Goal: Complete application form: Complete application form

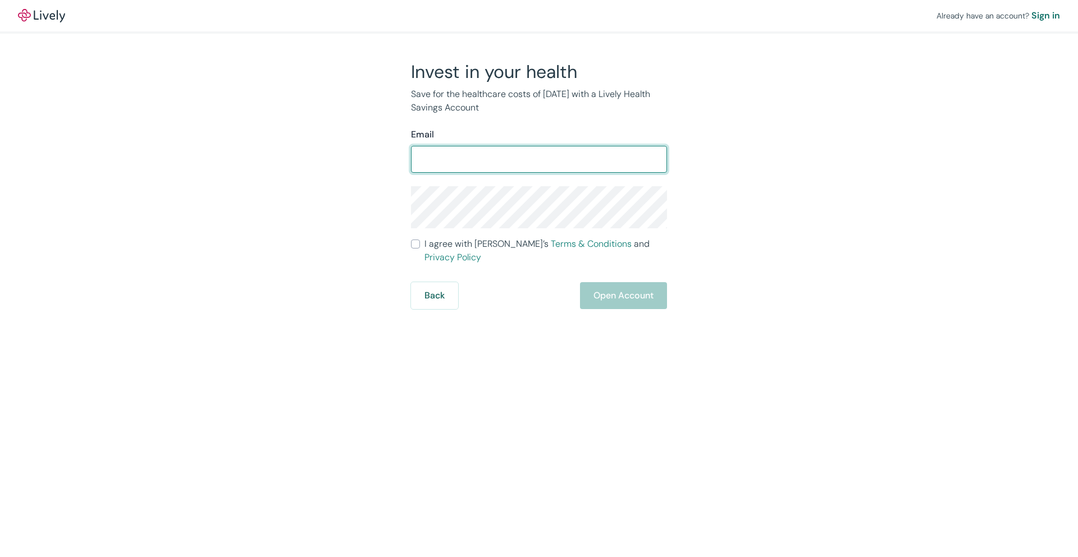
click at [489, 171] on input "Email" at bounding box center [539, 159] width 256 height 22
type input "[EMAIL_ADDRESS][DOMAIN_NAME]"
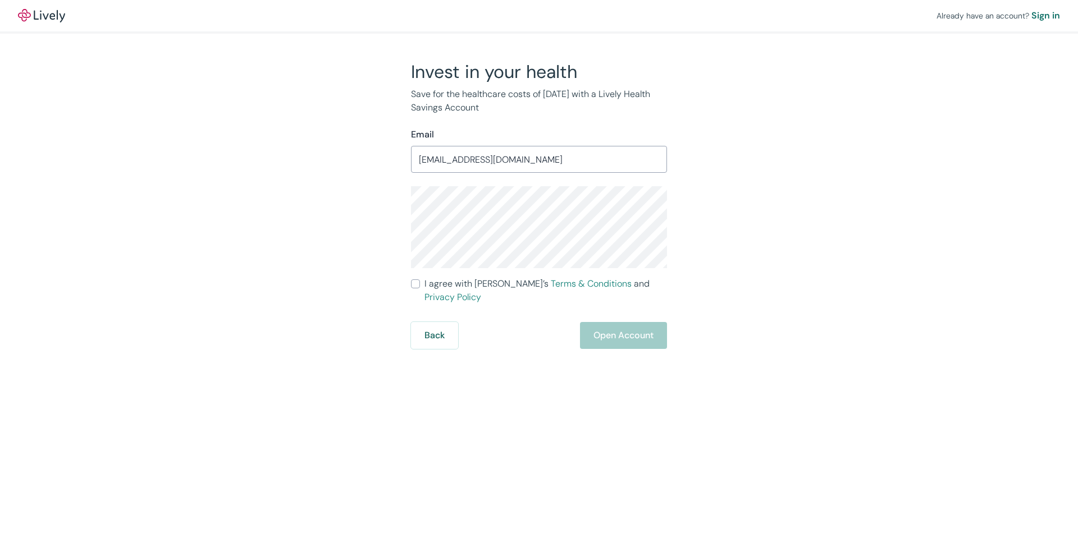
click at [421, 290] on label "I agree with Lively’s Terms & Conditions and Privacy Policy" at bounding box center [539, 290] width 256 height 27
click at [420, 289] on input "I agree with Lively’s Terms & Conditions and Privacy Policy" at bounding box center [415, 284] width 9 height 9
checkbox input "true"
click at [605, 327] on button "Open Account" at bounding box center [623, 335] width 87 height 27
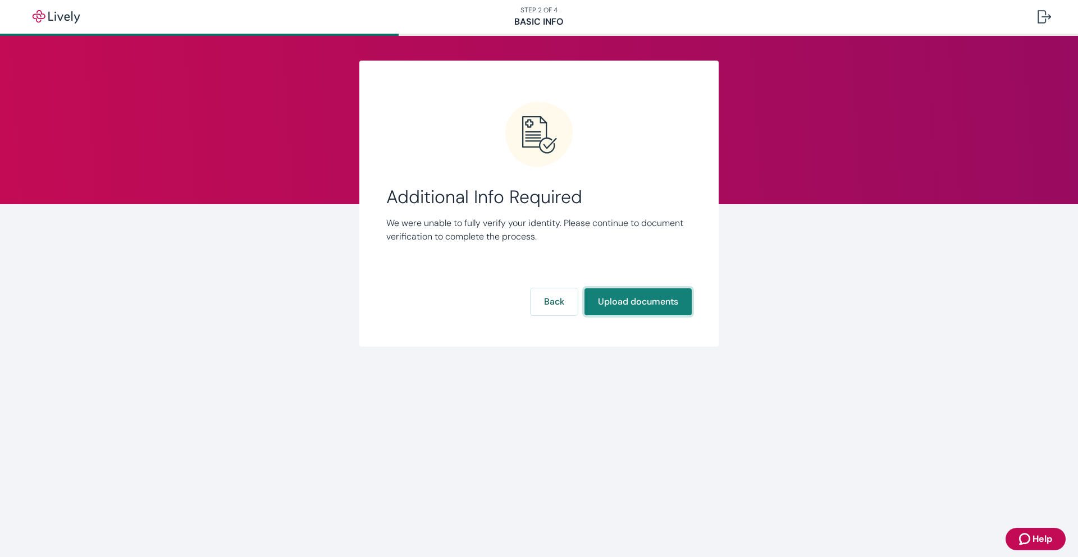
click at [637, 306] on button "Upload documents" at bounding box center [637, 302] width 107 height 27
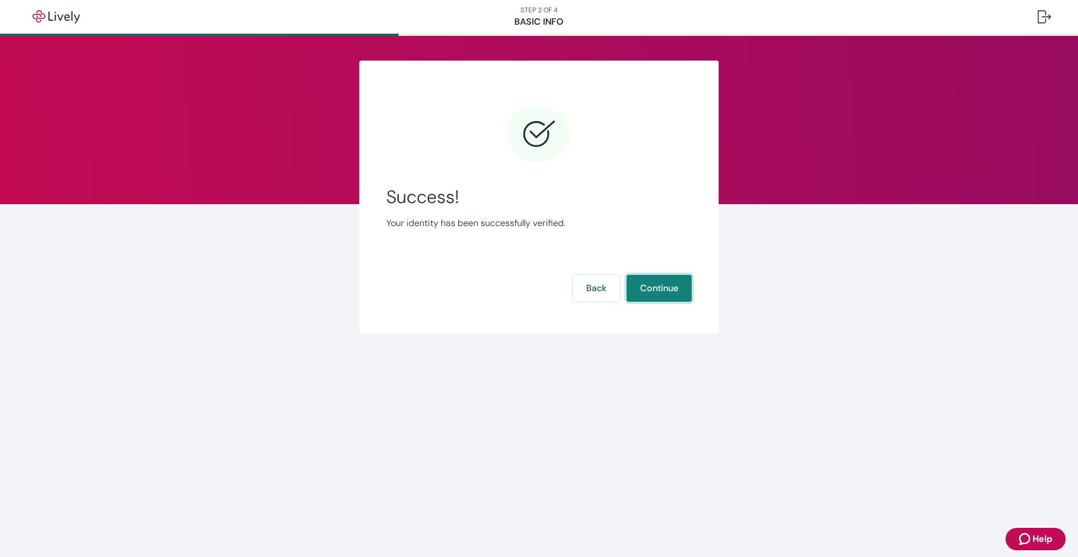
click at [655, 292] on button "Continue" at bounding box center [658, 288] width 65 height 27
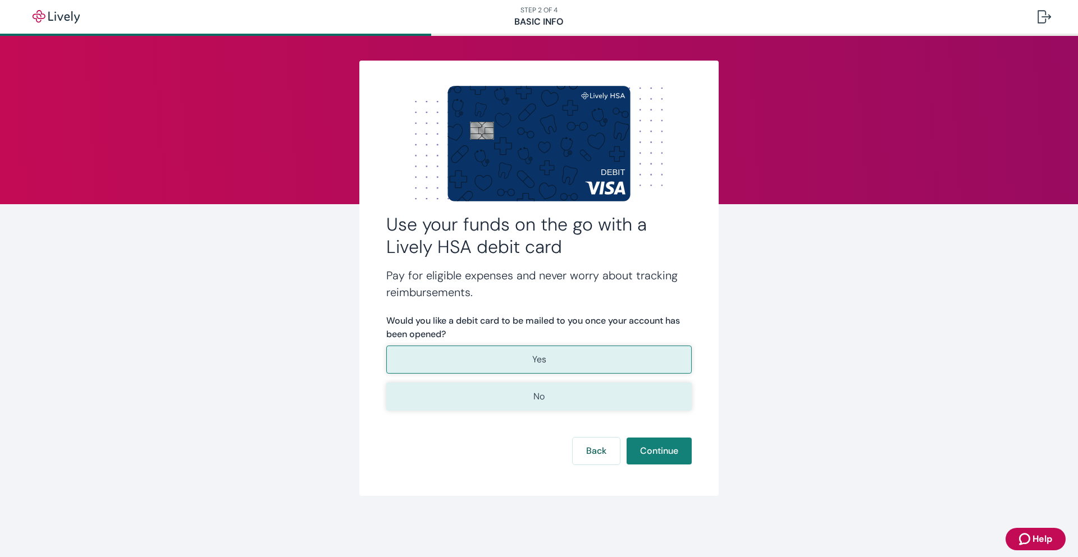
click at [564, 393] on button "No" at bounding box center [538, 397] width 305 height 28
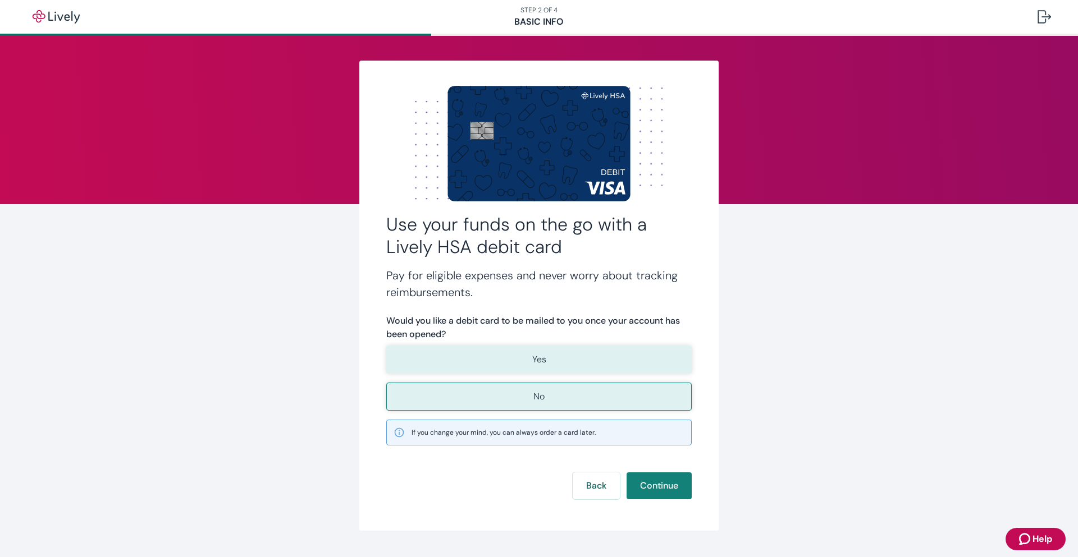
click at [575, 356] on button "Yes" at bounding box center [538, 360] width 305 height 28
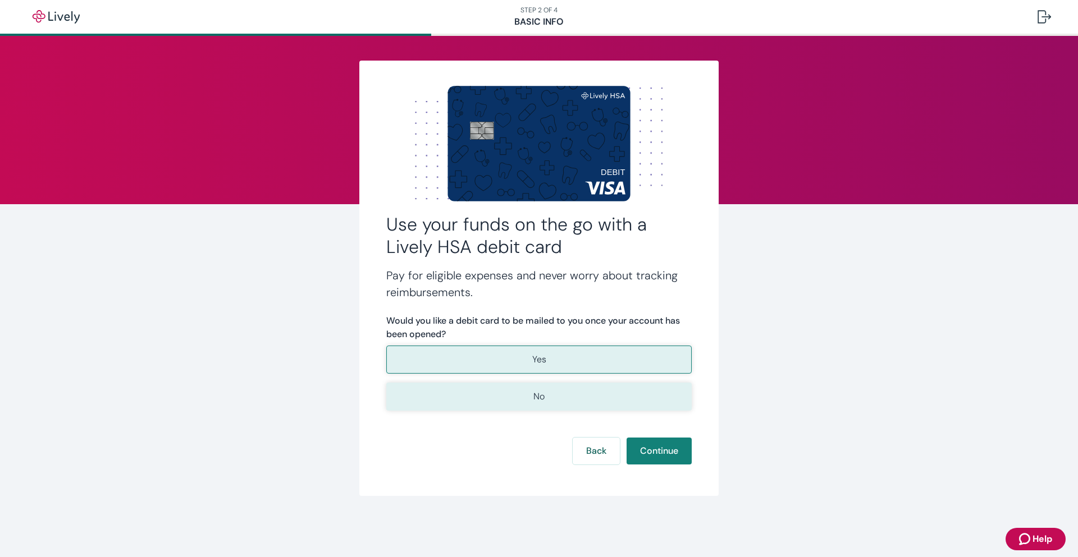
click at [545, 398] on button "No" at bounding box center [538, 397] width 305 height 28
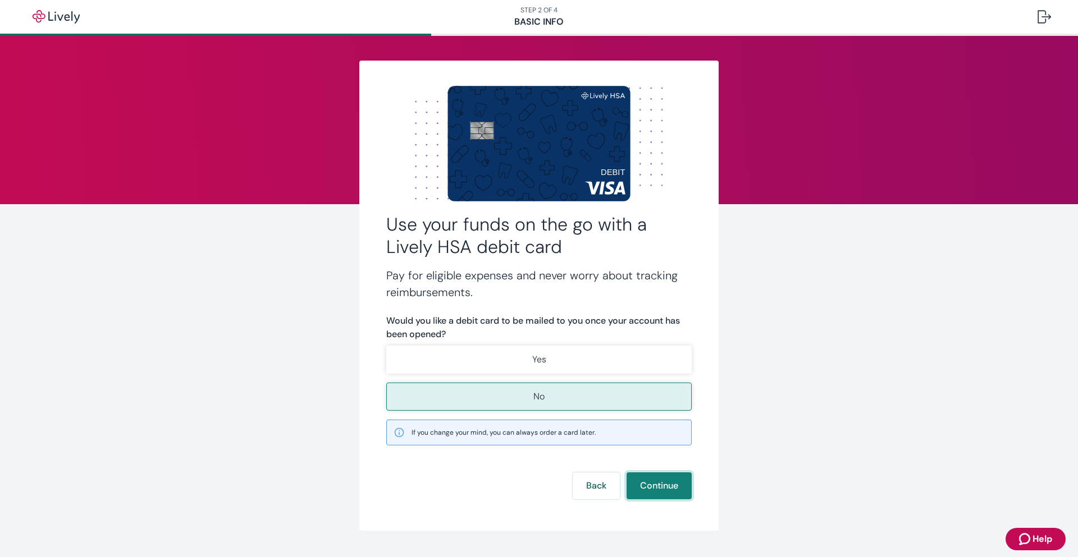
click at [653, 489] on button "Continue" at bounding box center [658, 486] width 65 height 27
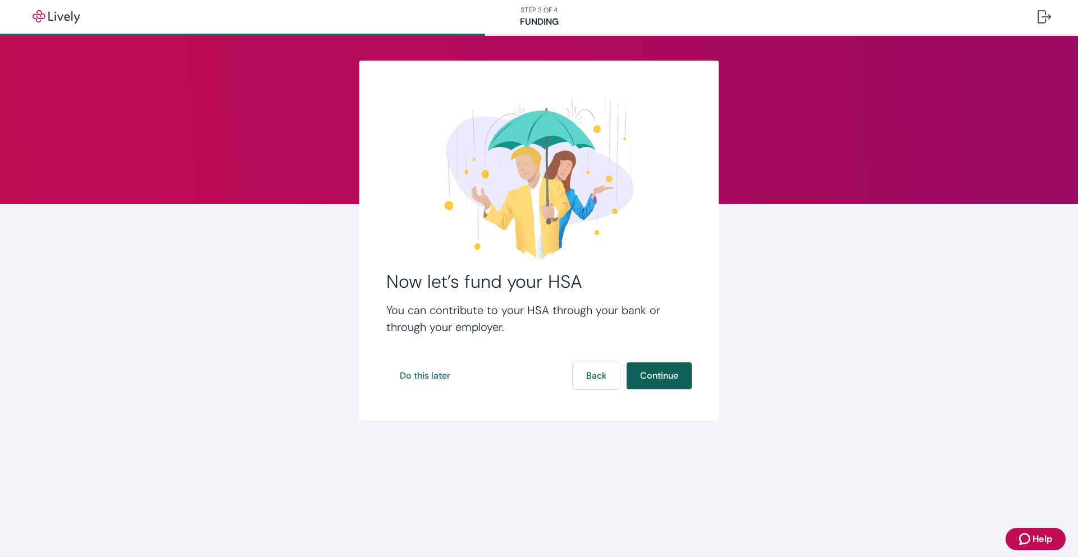
click at [647, 369] on button "Continue" at bounding box center [658, 376] width 65 height 27
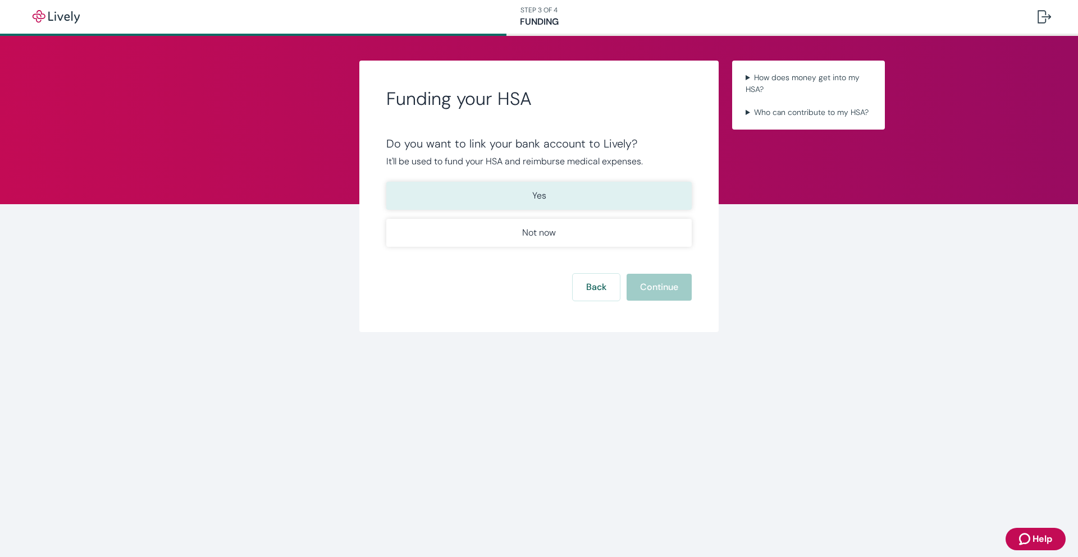
click at [535, 203] on p "Yes" at bounding box center [539, 195] width 14 height 13
click at [666, 301] on button "Continue" at bounding box center [658, 287] width 65 height 27
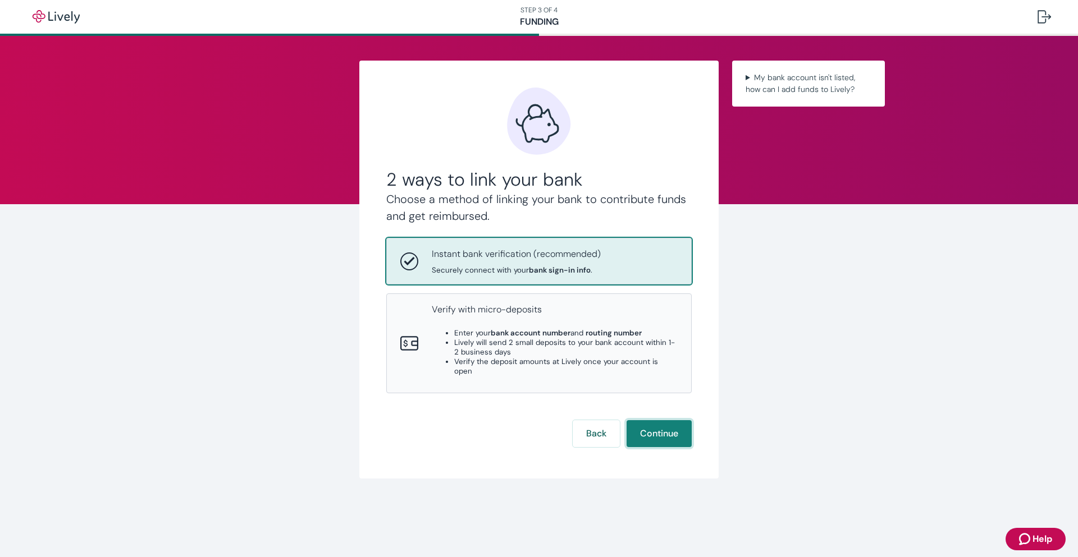
click at [656, 447] on button "Continue" at bounding box center [658, 433] width 65 height 27
click at [657, 447] on button "Continue" at bounding box center [658, 433] width 65 height 27
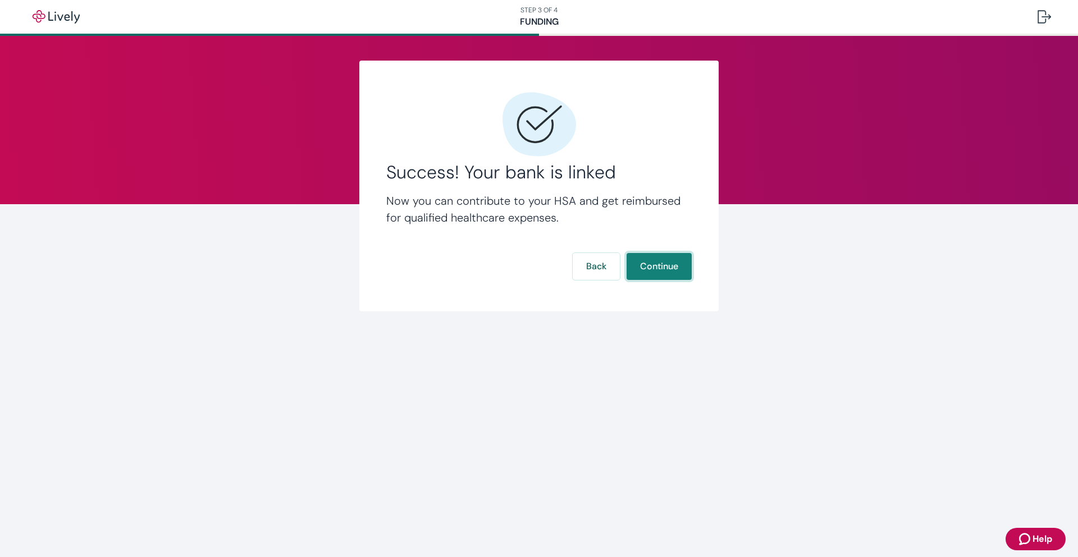
click at [665, 266] on button "Continue" at bounding box center [658, 266] width 65 height 27
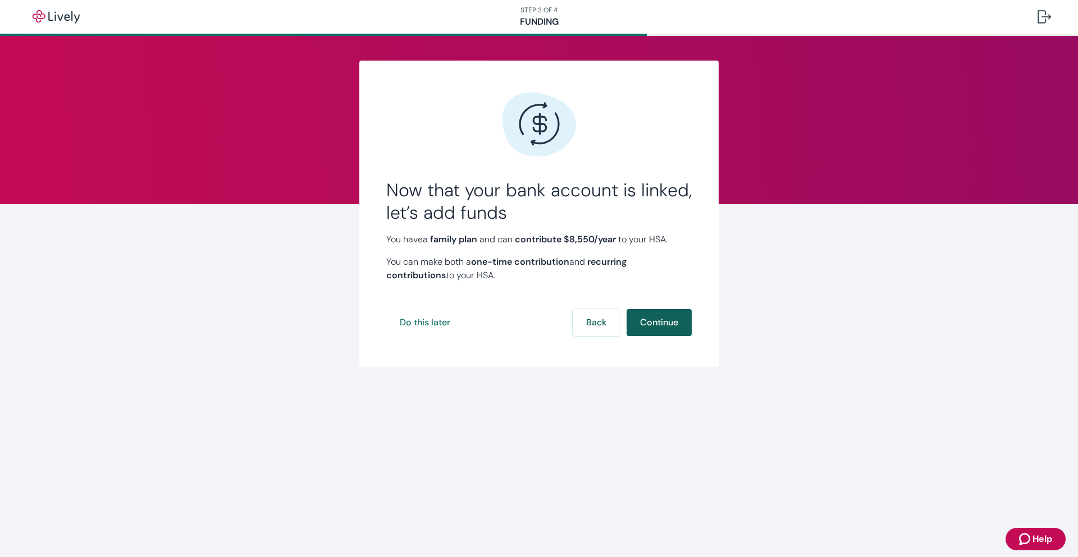
click at [649, 321] on button "Continue" at bounding box center [658, 322] width 65 height 27
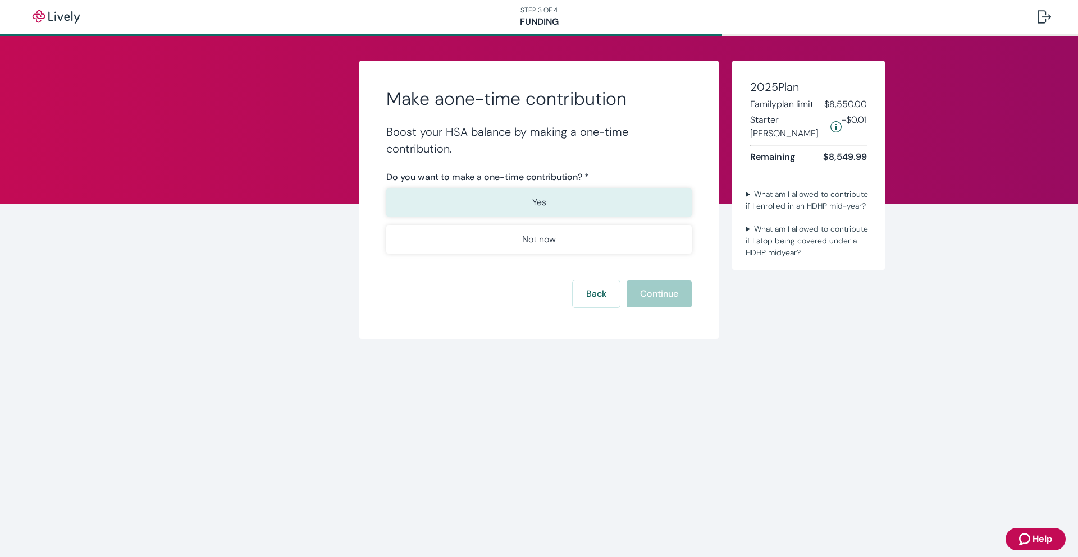
click at [546, 199] on button "Yes" at bounding box center [538, 203] width 305 height 28
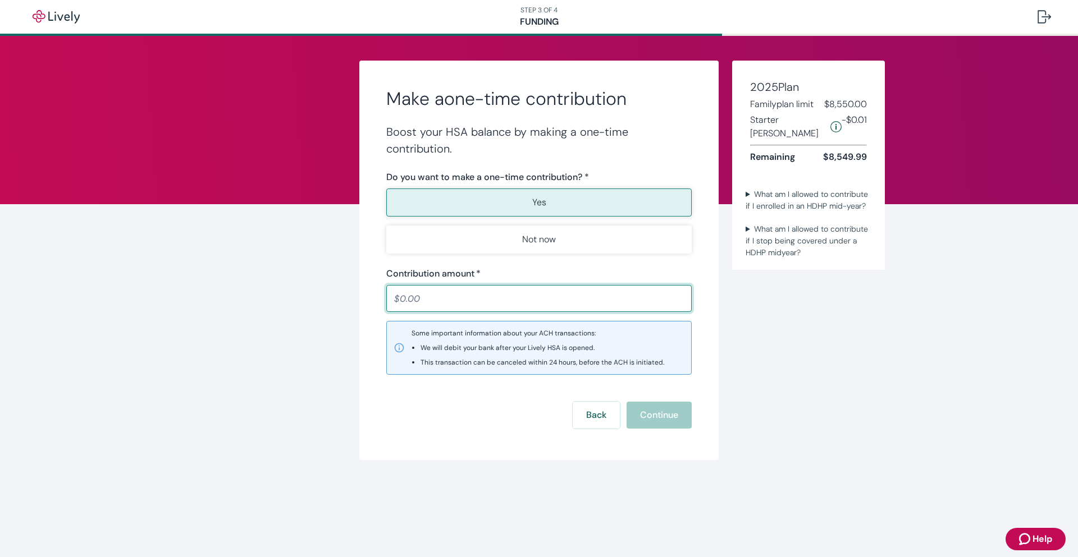
click at [429, 303] on input "Contribution amount   *" at bounding box center [538, 298] width 305 height 22
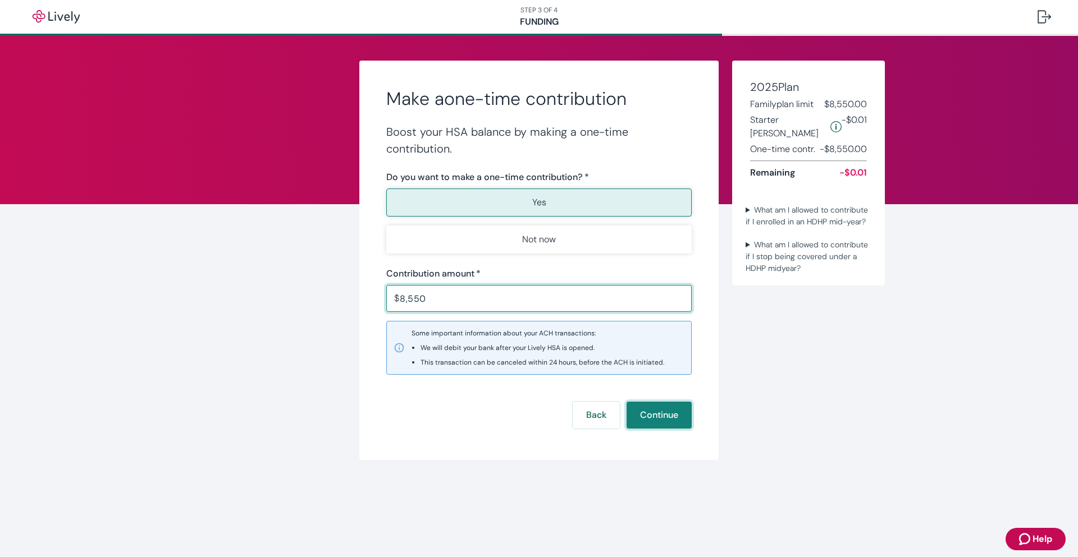
type input "8,550.00"
click at [647, 422] on button "Continue" at bounding box center [658, 415] width 65 height 27
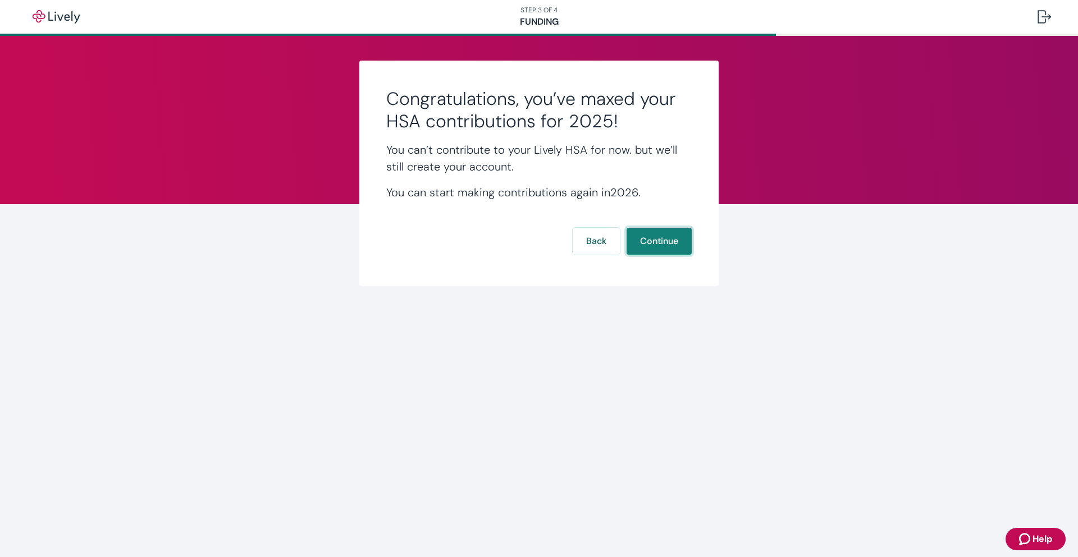
click at [666, 244] on button "Continue" at bounding box center [658, 241] width 65 height 27
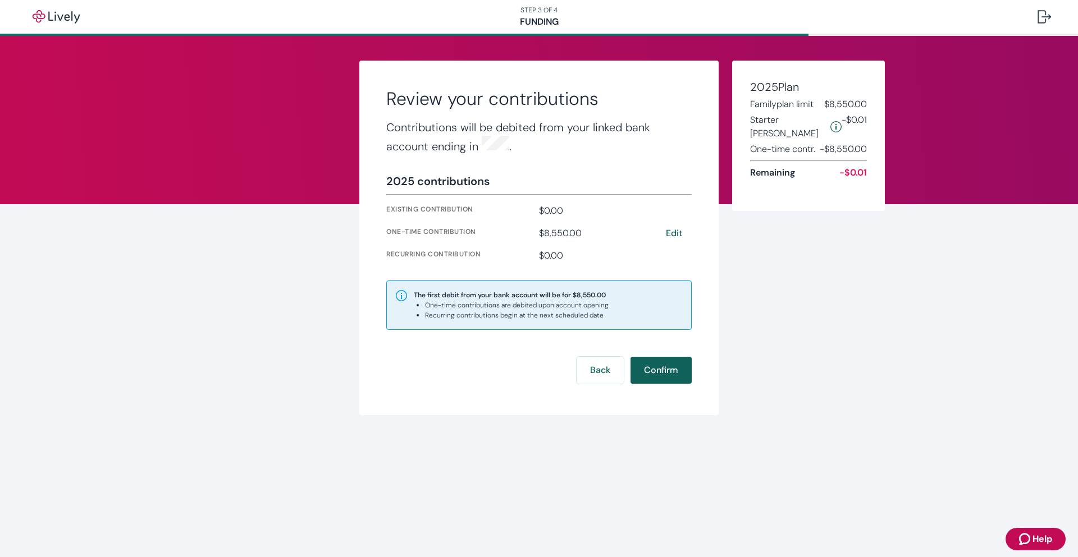
click at [673, 367] on button "Confirm" at bounding box center [660, 370] width 61 height 27
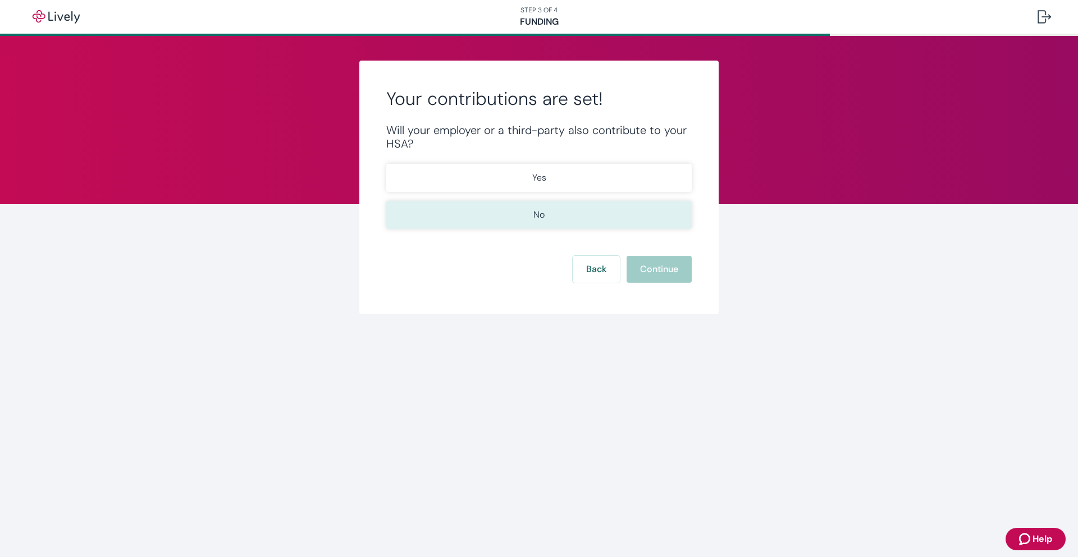
click at [551, 223] on button "No" at bounding box center [538, 215] width 305 height 28
click at [652, 270] on button "Continue" at bounding box center [658, 269] width 65 height 27
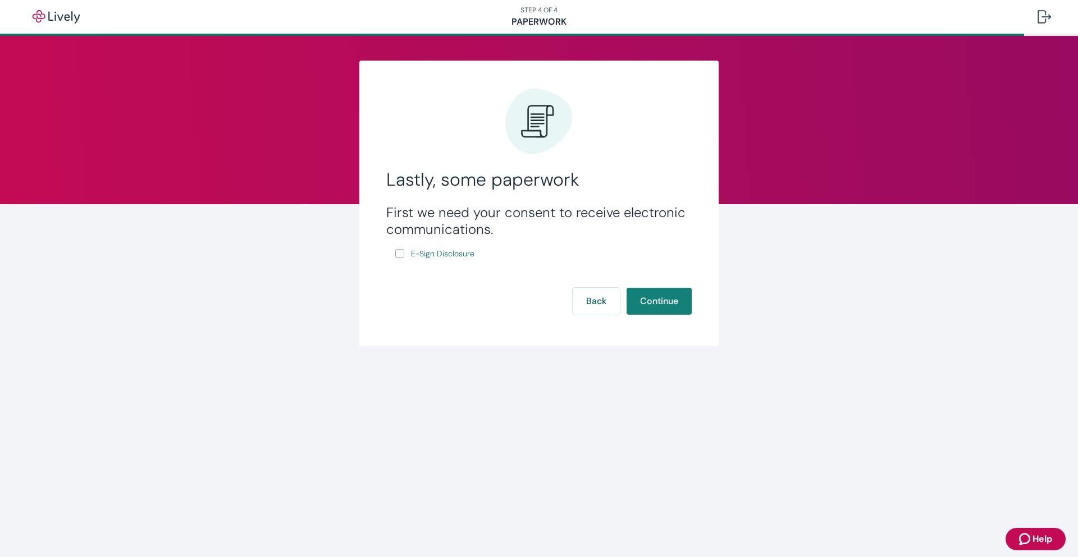
click at [400, 255] on input "E-Sign Disclosure" at bounding box center [399, 253] width 9 height 9
checkbox input "true"
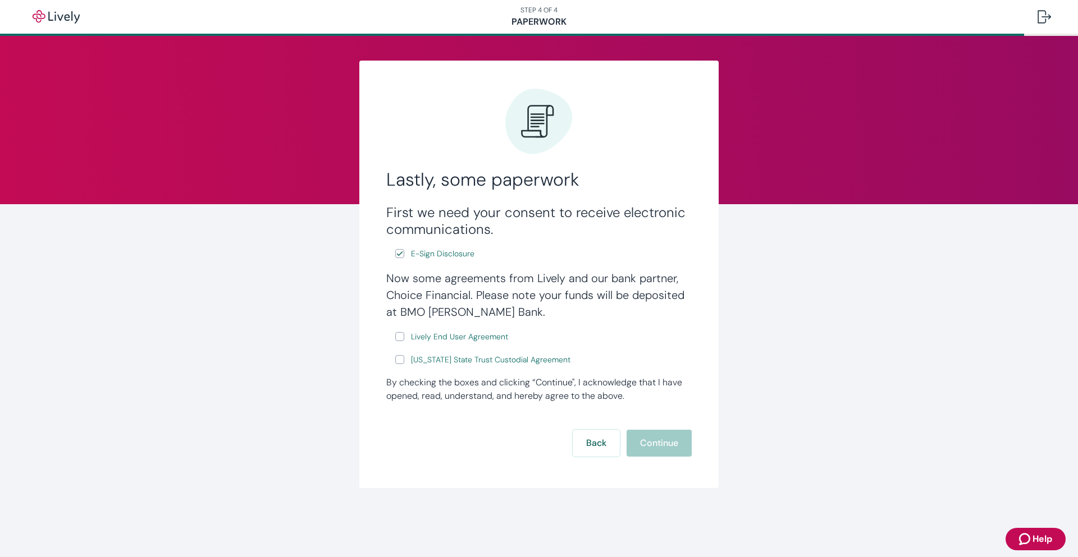
click at [390, 335] on div "Now some agreements from Lively and our bank partner, Choice Financial. Please …" at bounding box center [538, 318] width 305 height 97
click at [395, 337] on input "Lively End User Agreement" at bounding box center [399, 336] width 9 height 9
checkbox input "true"
click at [401, 357] on input "[US_STATE] State Trust Custodial Agreement" at bounding box center [399, 359] width 9 height 9
checkbox input "true"
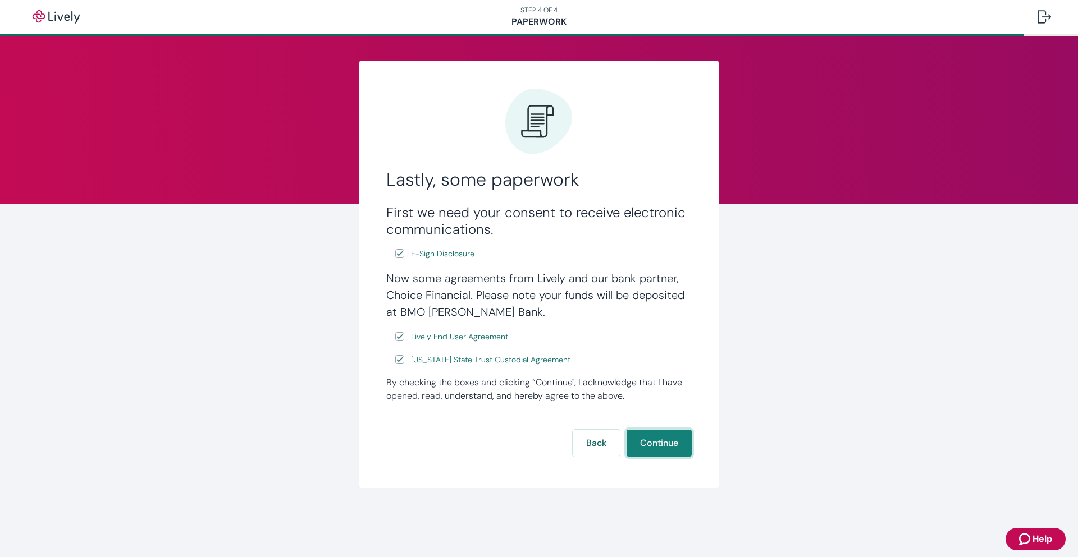
click at [659, 442] on button "Continue" at bounding box center [658, 443] width 65 height 27
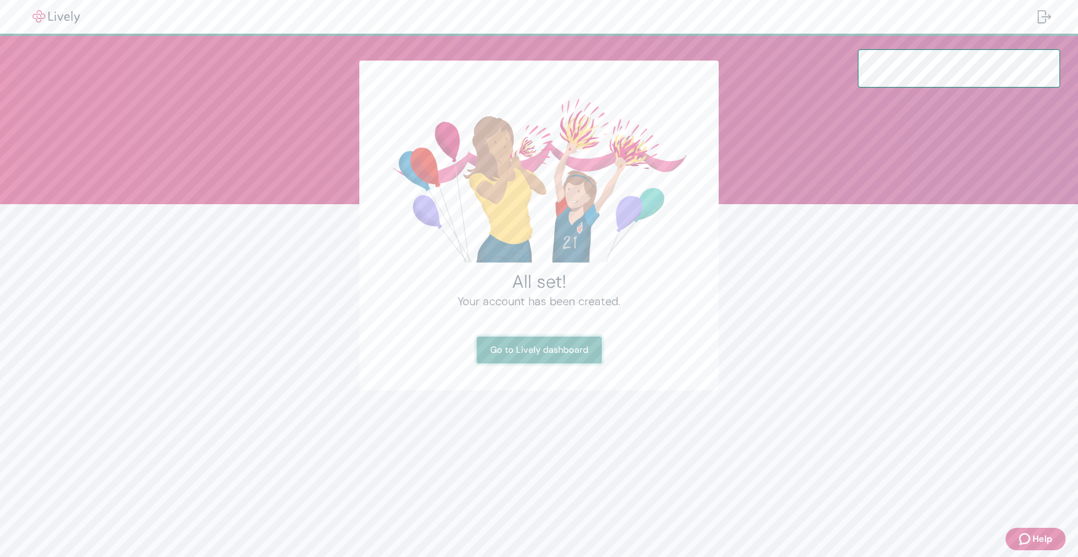
click at [539, 347] on link "Go to Lively dashboard" at bounding box center [539, 350] width 125 height 27
